Goal: Task Accomplishment & Management: Use online tool/utility

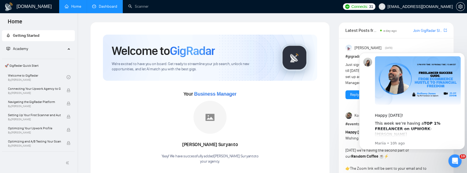
click at [99, 6] on link "Dashboard" at bounding box center [104, 6] width 25 height 5
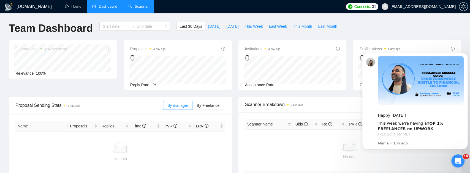
type input "[DATE]"
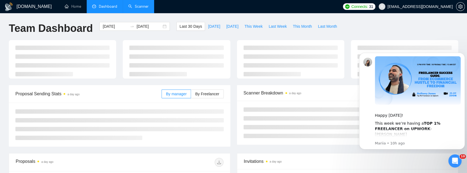
click at [141, 6] on link "Scanner" at bounding box center [138, 6] width 20 height 5
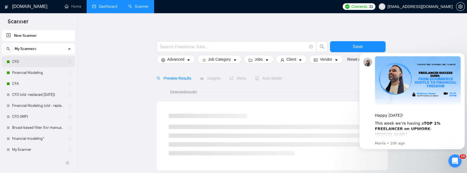
click at [24, 63] on link "CFO" at bounding box center [38, 61] width 52 height 11
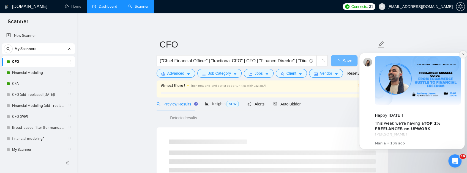
click at [462, 53] on icon "Dismiss notification" at bounding box center [463, 54] width 3 height 3
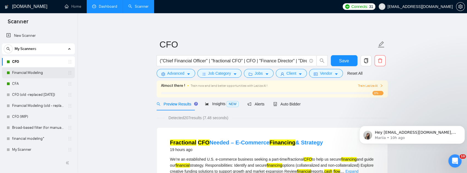
click at [13, 72] on link "Financial Modeling" at bounding box center [38, 72] width 52 height 11
